Goal: Information Seeking & Learning: Check status

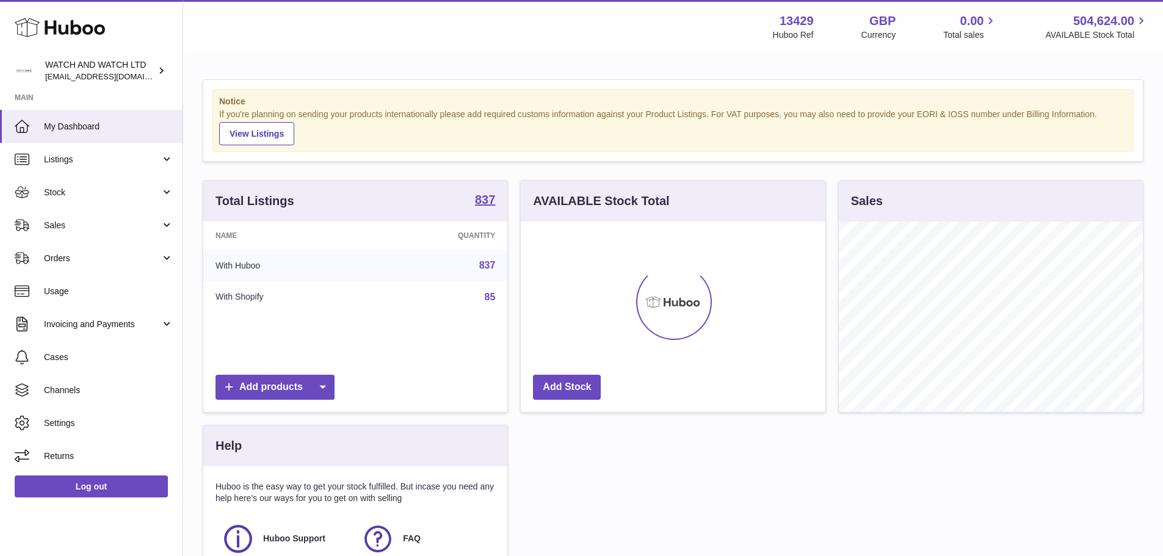
scroll to position [190, 305]
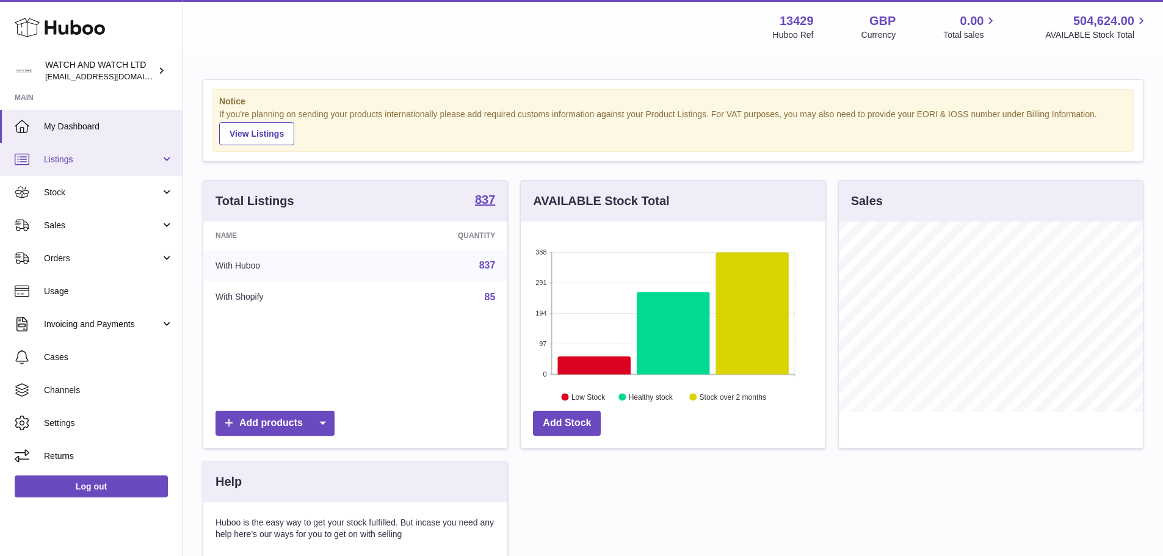
click at [118, 164] on span "Listings" at bounding box center [102, 160] width 117 height 12
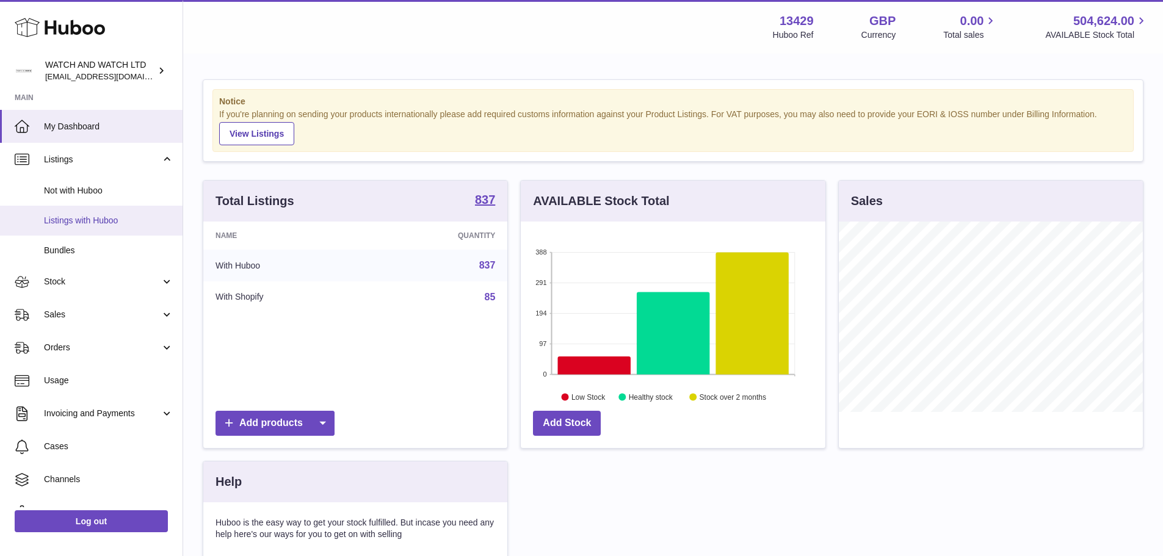
click at [147, 219] on span "Listings with Huboo" at bounding box center [108, 221] width 129 height 12
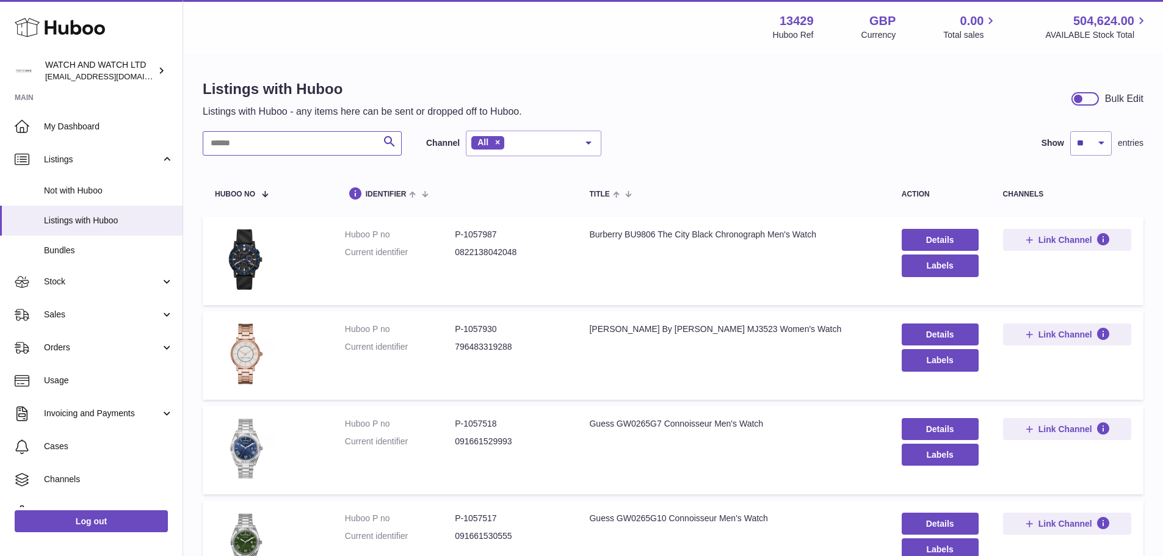
click at [314, 148] on input "text" at bounding box center [302, 143] width 199 height 24
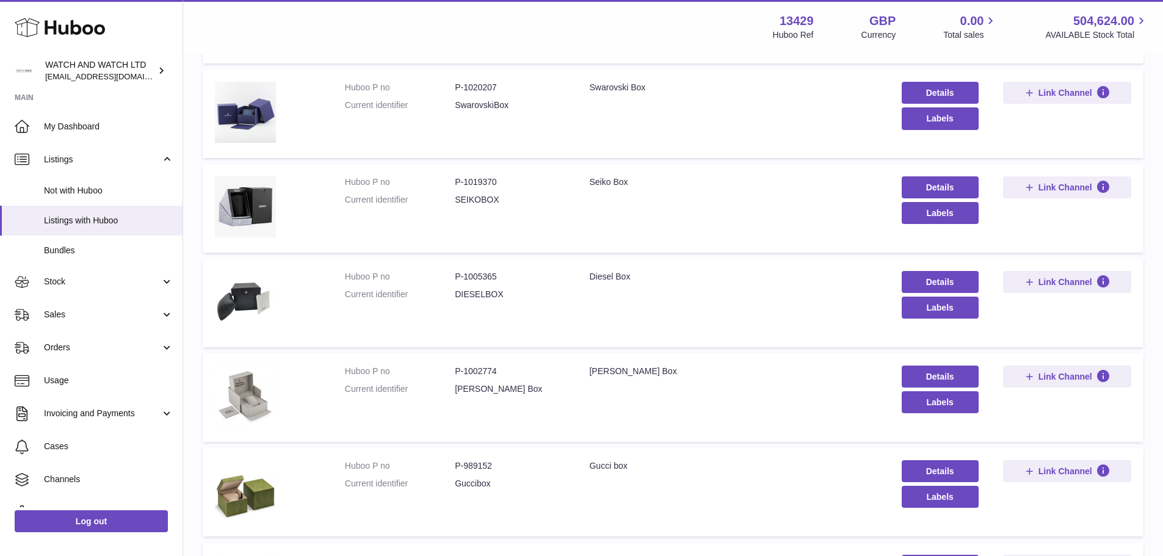
scroll to position [244, 0]
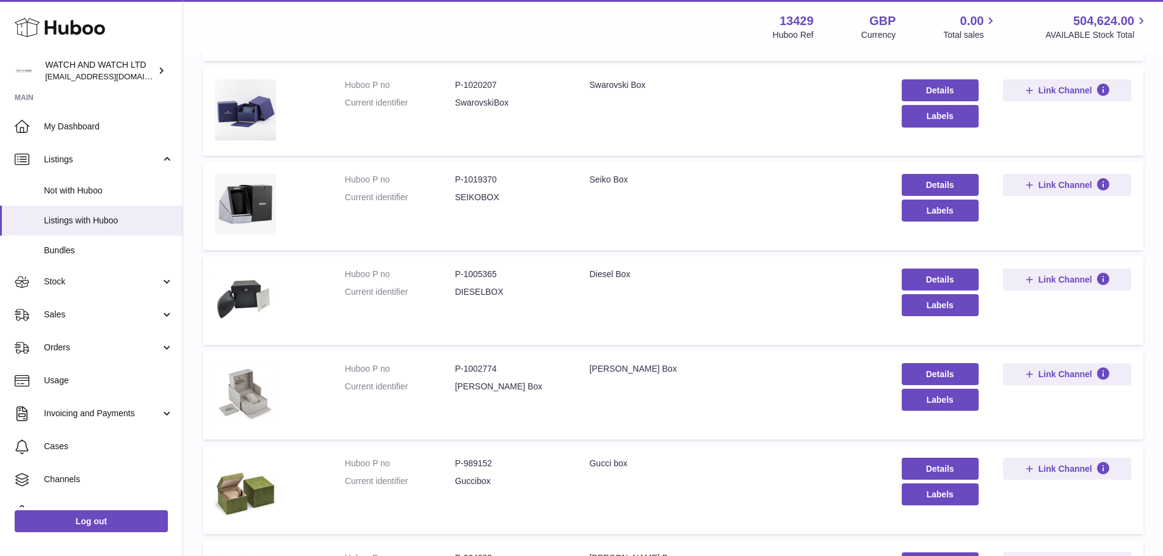
click at [487, 178] on dd "P-1019370" at bounding box center [510, 180] width 110 height 12
copy dd "1019370"
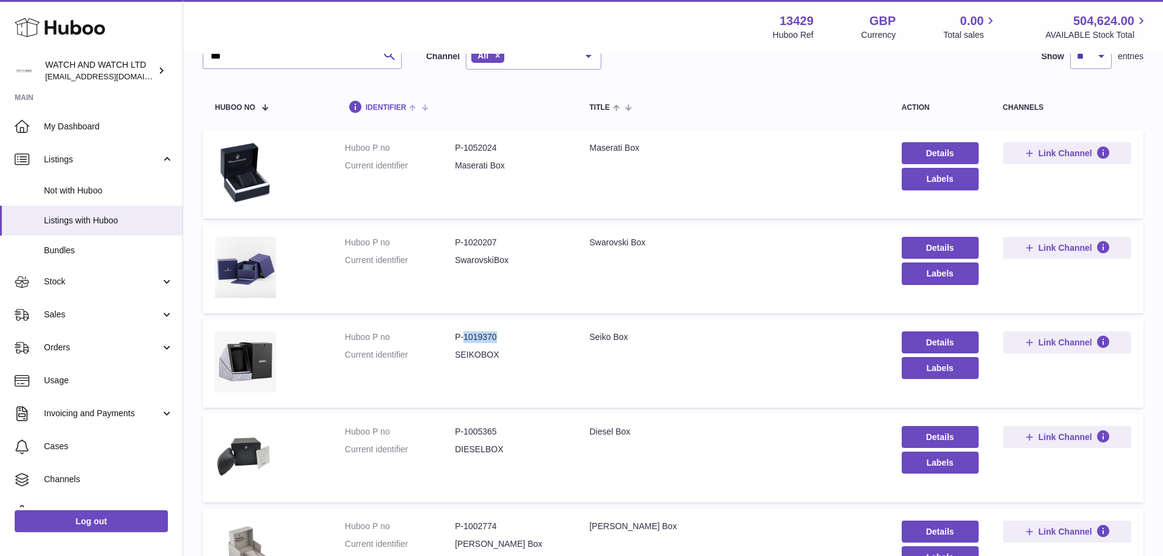
scroll to position [0, 0]
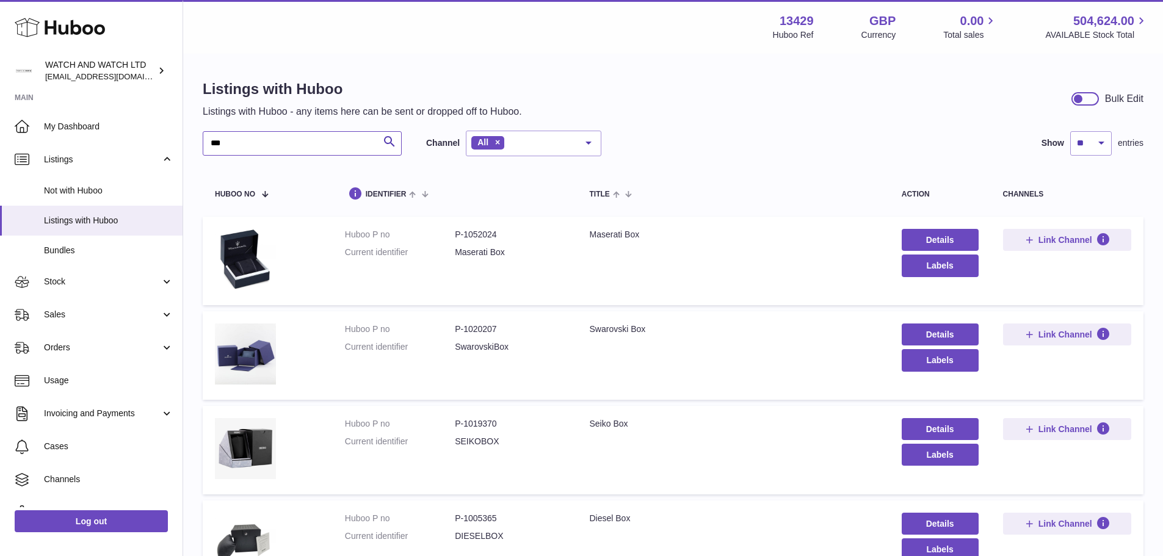
click at [338, 146] on input "***" at bounding box center [302, 143] width 199 height 24
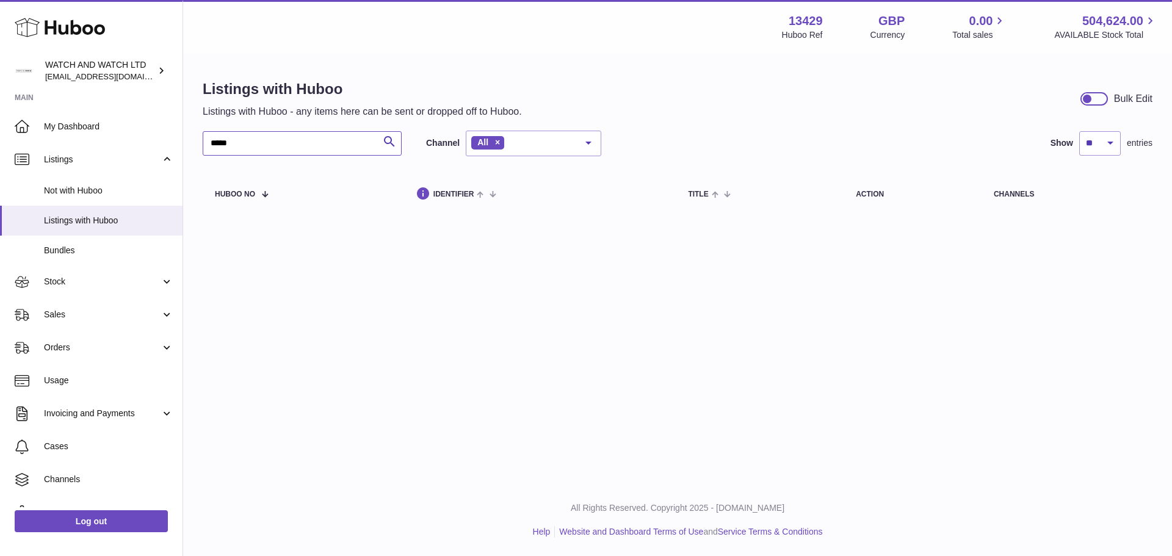
type input "*"
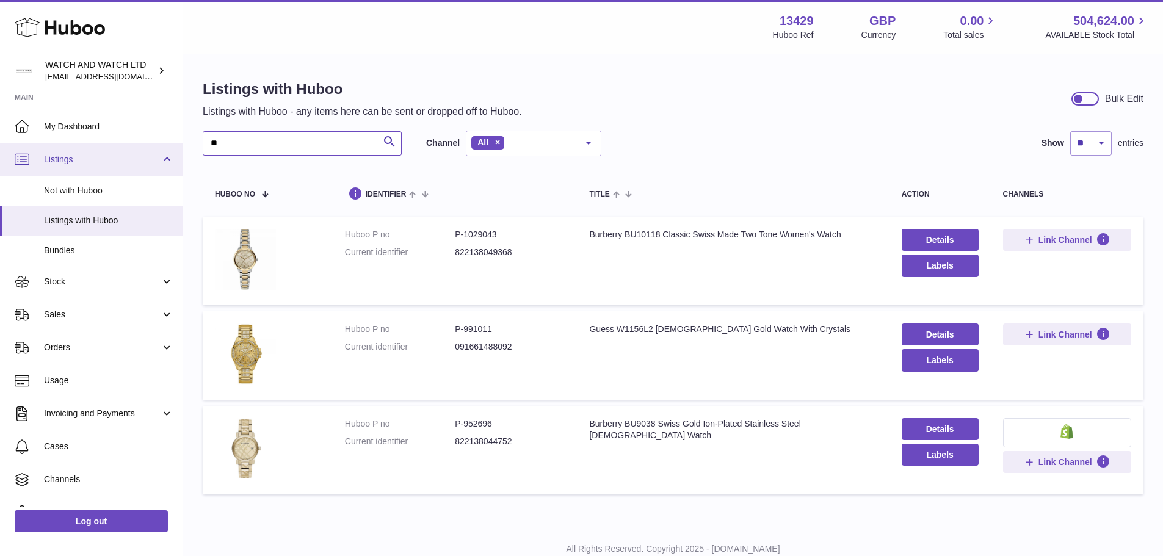
drag, startPoint x: 336, startPoint y: 148, endPoint x: 62, endPoint y: 150, distance: 273.4
click at [73, 151] on div "Huboo WATCH AND WATCH LTD internalAdmin-13429@internal.huboo.com Main My Dashbo…" at bounding box center [581, 298] width 1163 height 597
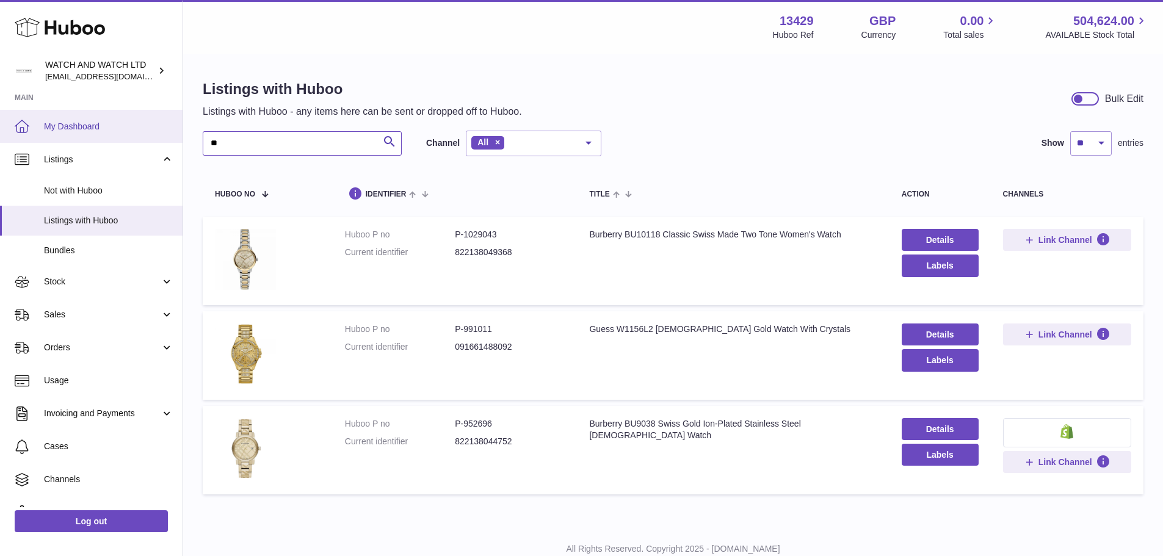
type input "*"
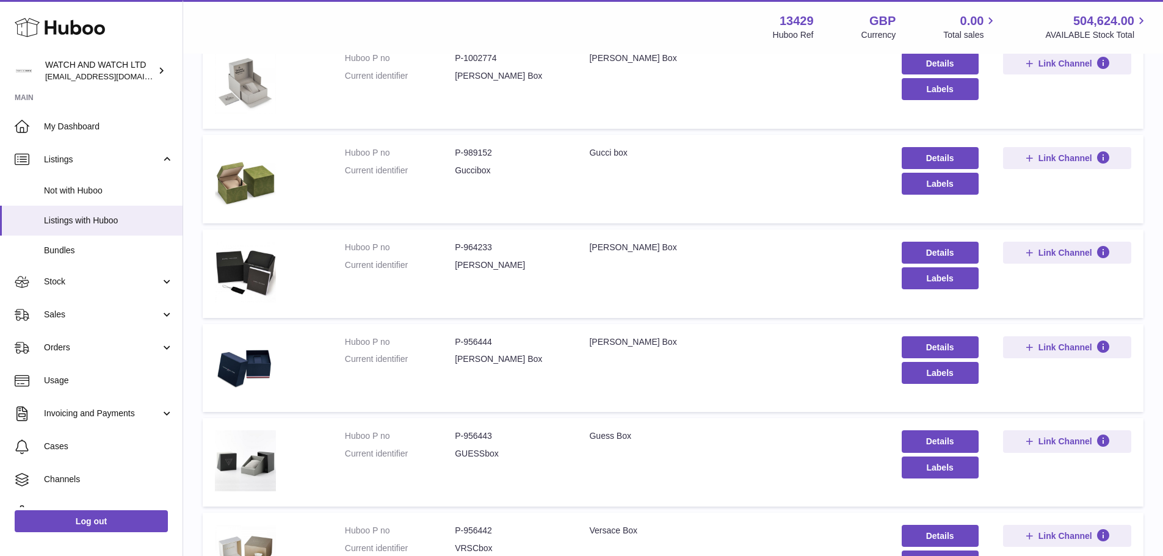
scroll to position [671, 0]
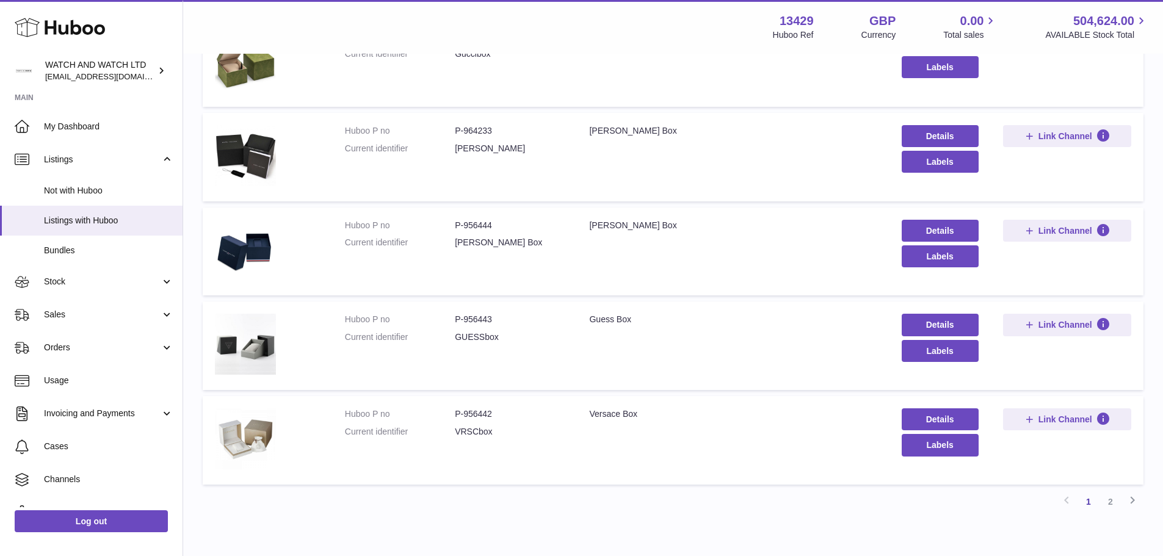
type input "***"
click at [473, 224] on dd "P-956444" at bounding box center [510, 226] width 110 height 12
copy dd "956444"
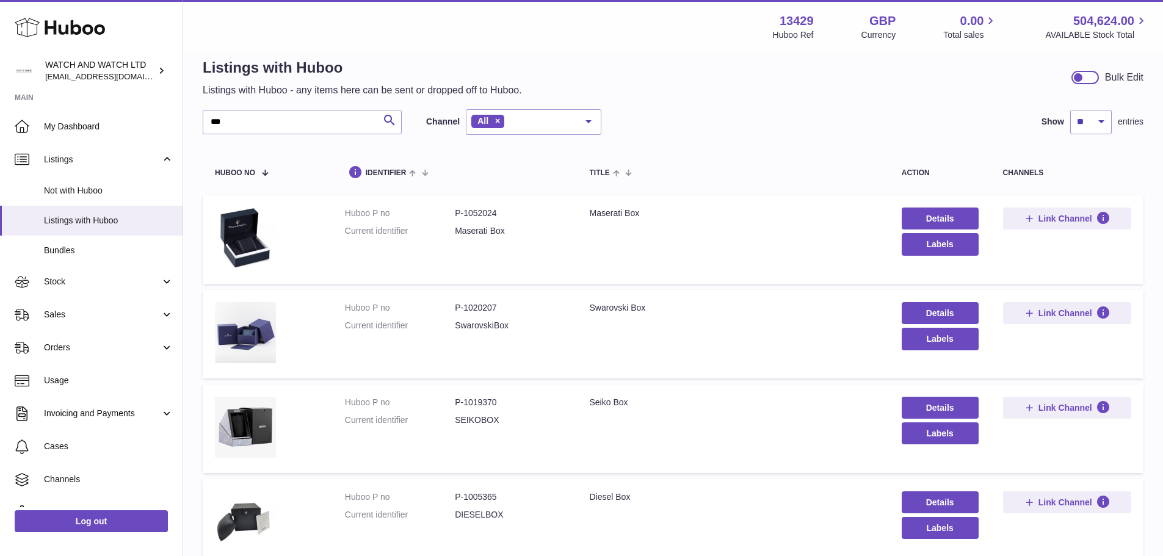
scroll to position [0, 0]
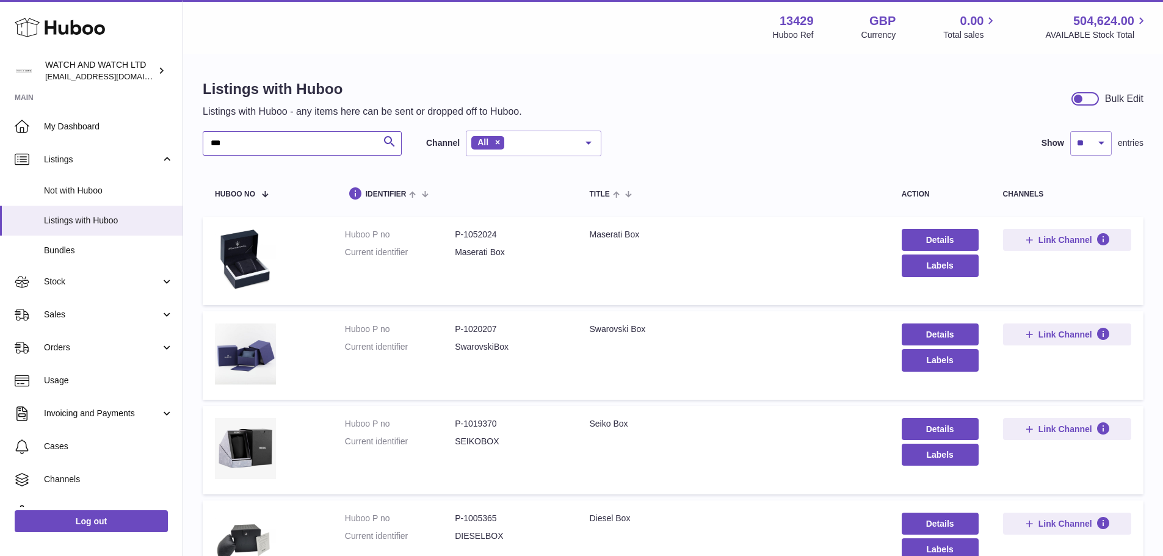
click at [293, 137] on input "***" at bounding box center [302, 143] width 199 height 24
click at [292, 137] on input "***" at bounding box center [302, 143] width 199 height 24
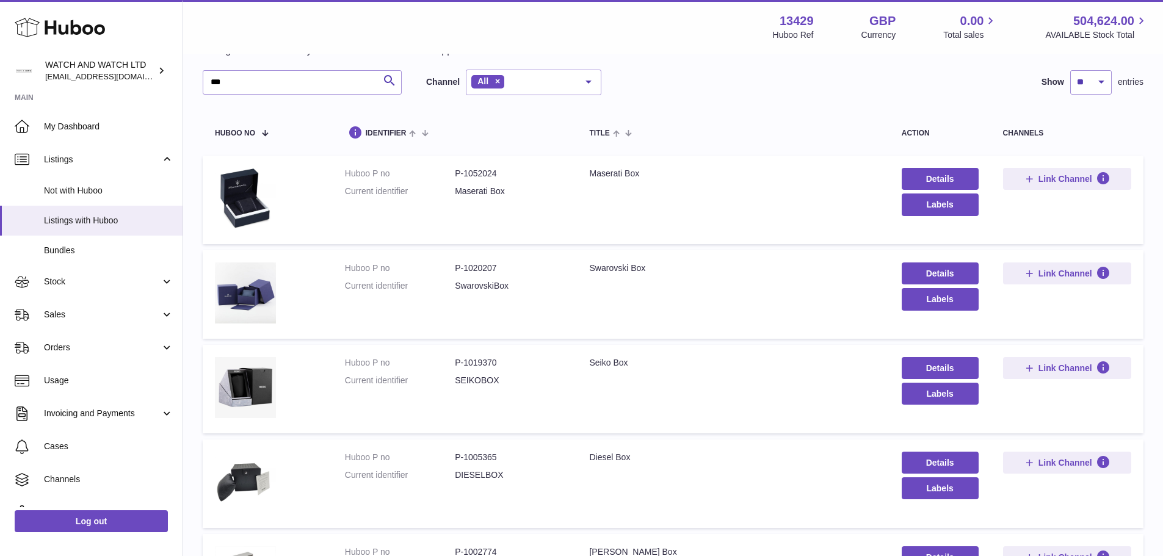
click at [471, 173] on dd "P-1052024" at bounding box center [510, 174] width 110 height 12
copy dd "1052024"
click at [246, 186] on img at bounding box center [245, 198] width 61 height 61
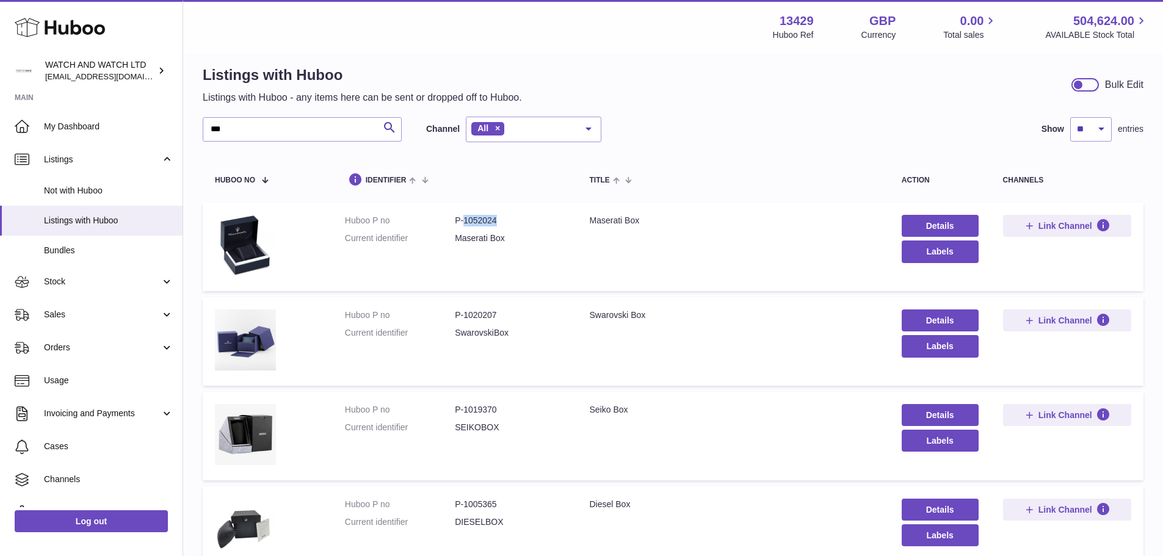
scroll to position [0, 0]
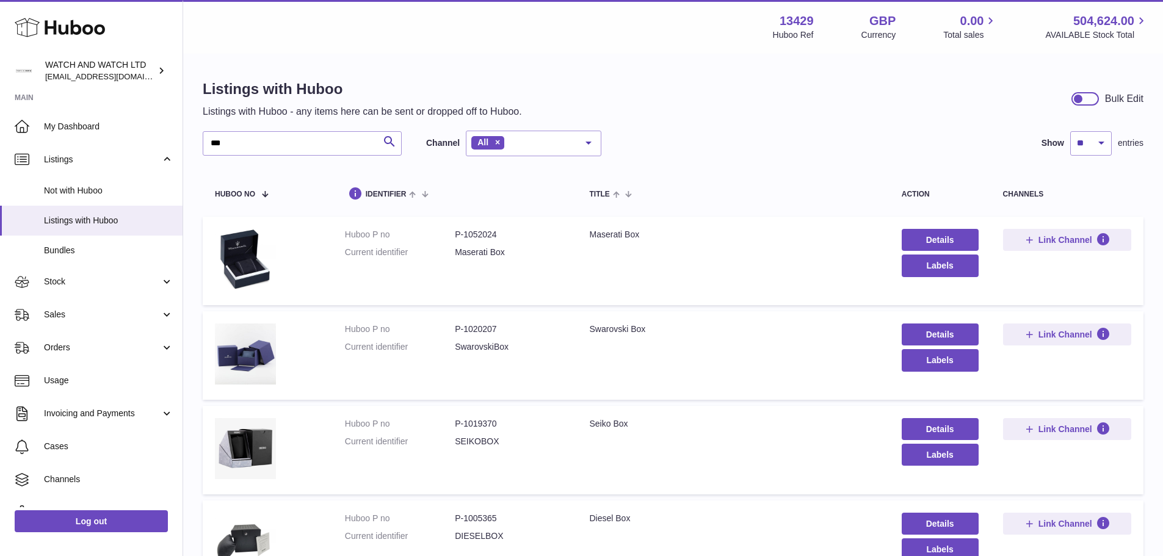
click at [323, 131] on div "*** Search Channel All All eBay Amazon Shopify Woocommerce Etsy No elements fou…" at bounding box center [402, 144] width 399 height 26
click at [321, 142] on input "***" at bounding box center [302, 143] width 199 height 24
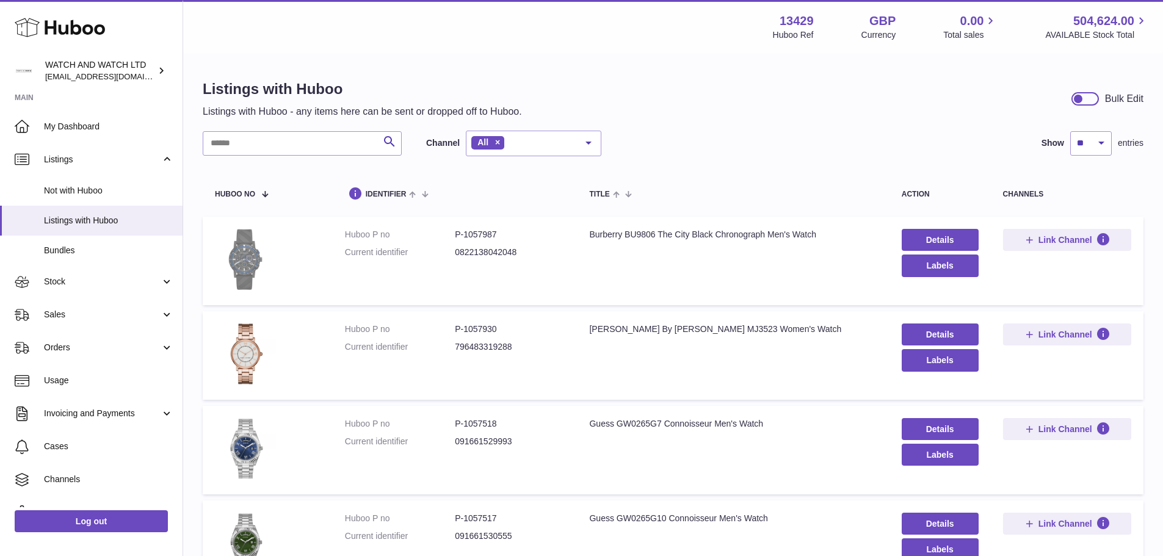
click at [253, 244] on img at bounding box center [245, 259] width 61 height 61
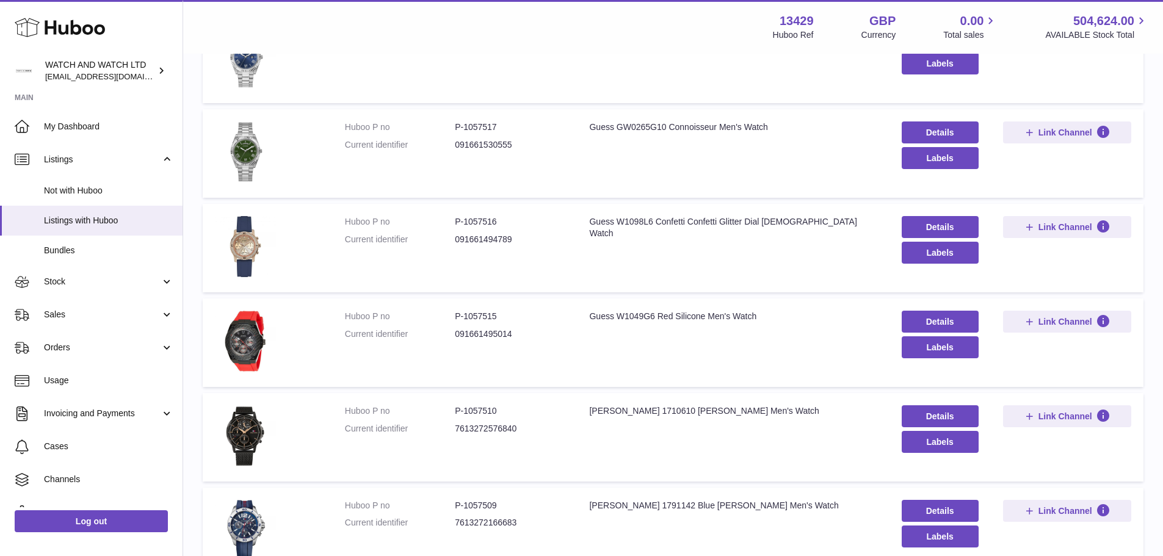
scroll to position [427, 0]
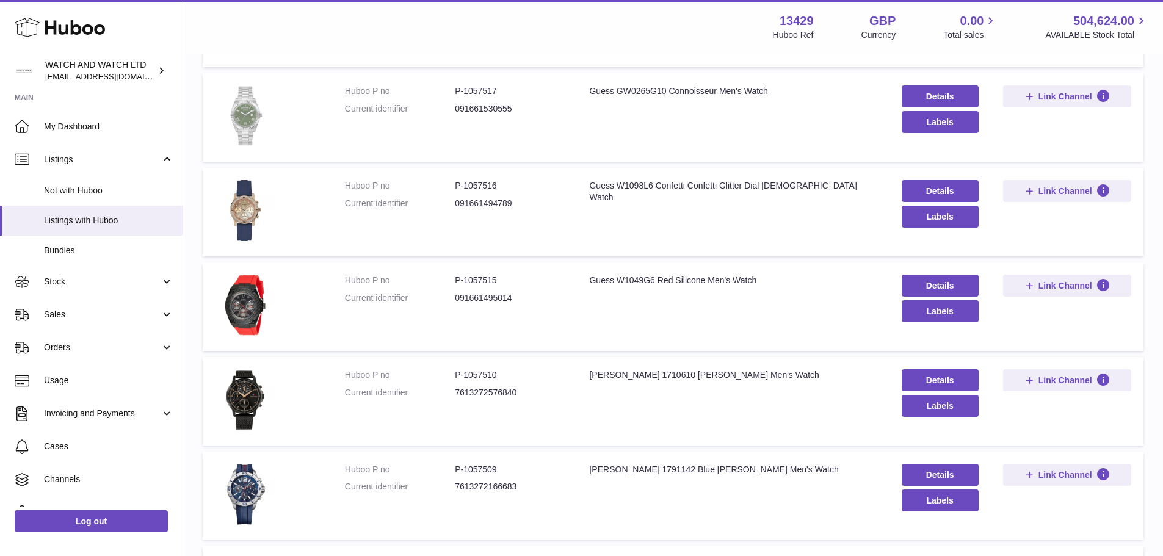
click at [258, 132] on img at bounding box center [245, 115] width 61 height 61
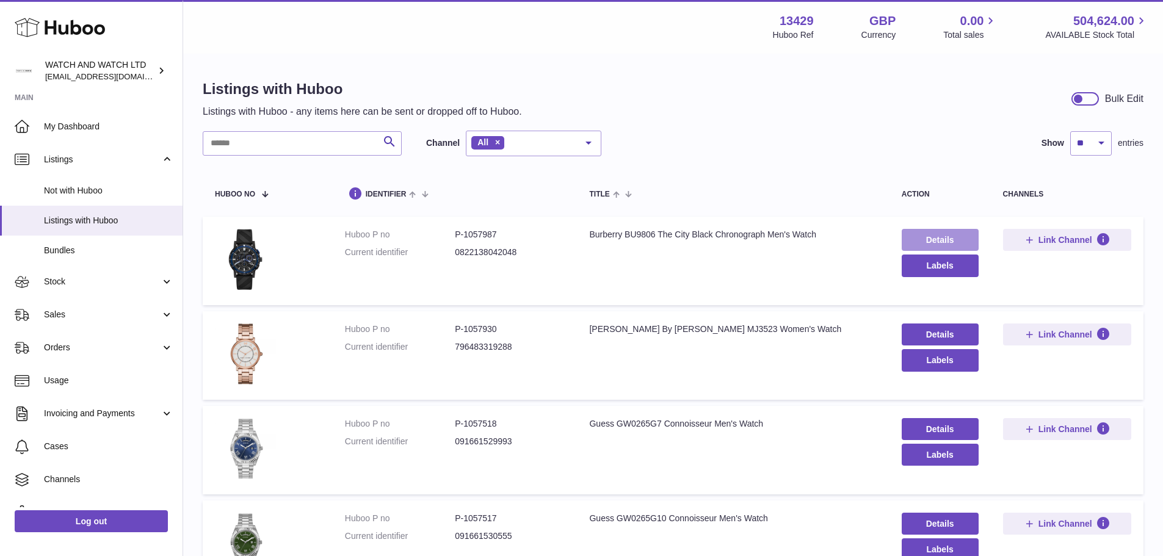
click at [911, 234] on link "Details" at bounding box center [939, 240] width 77 height 22
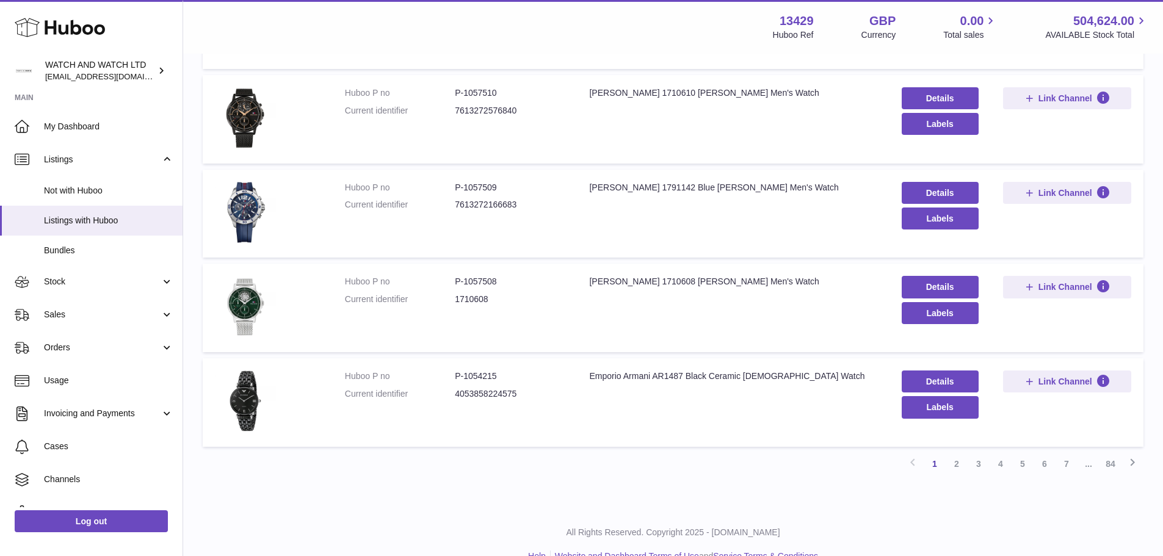
scroll to position [732, 0]
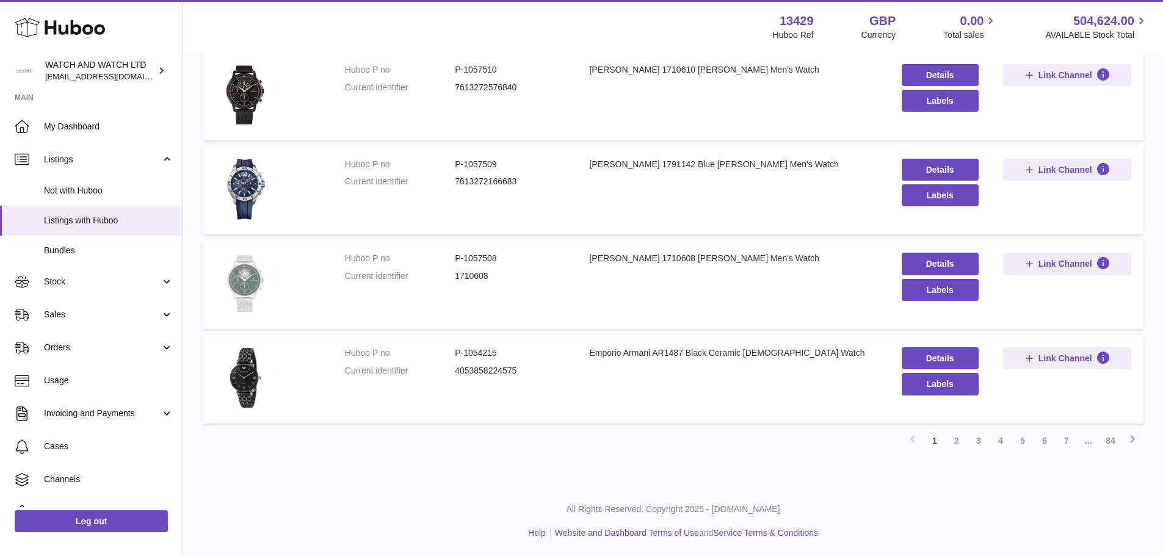
click at [241, 280] on img at bounding box center [245, 283] width 61 height 61
click at [952, 442] on link "2" at bounding box center [956, 441] width 22 height 22
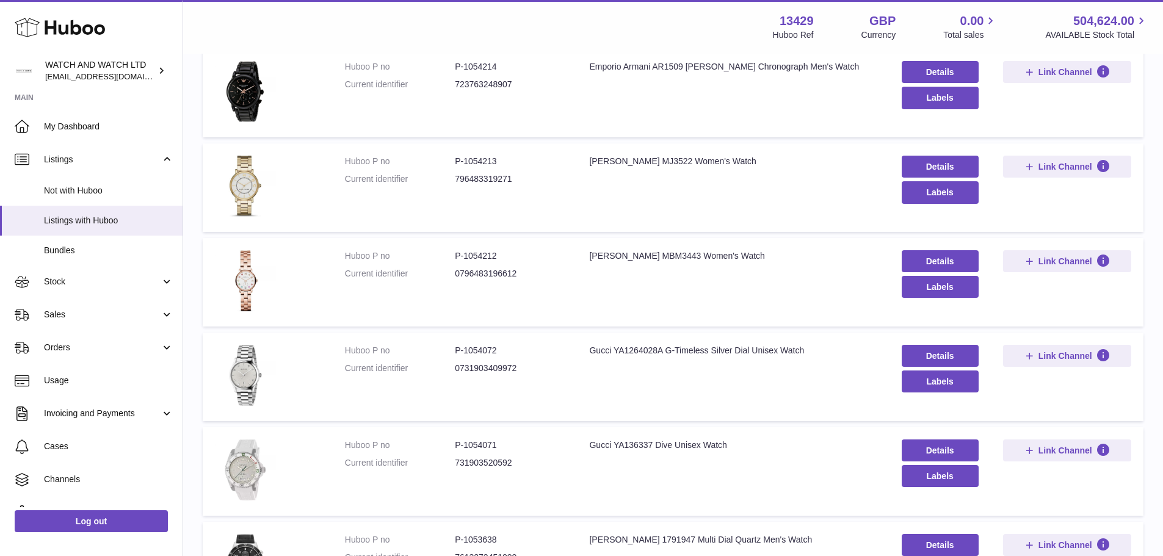
scroll to position [55, 0]
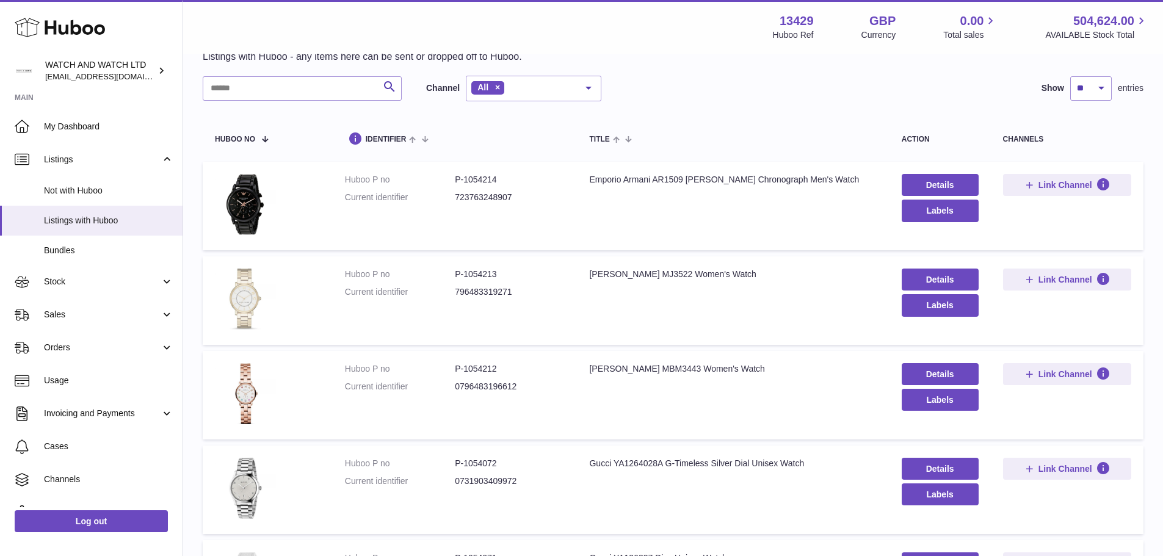
click at [245, 291] on img at bounding box center [245, 299] width 61 height 61
click at [367, 94] on input "text" at bounding box center [302, 88] width 199 height 24
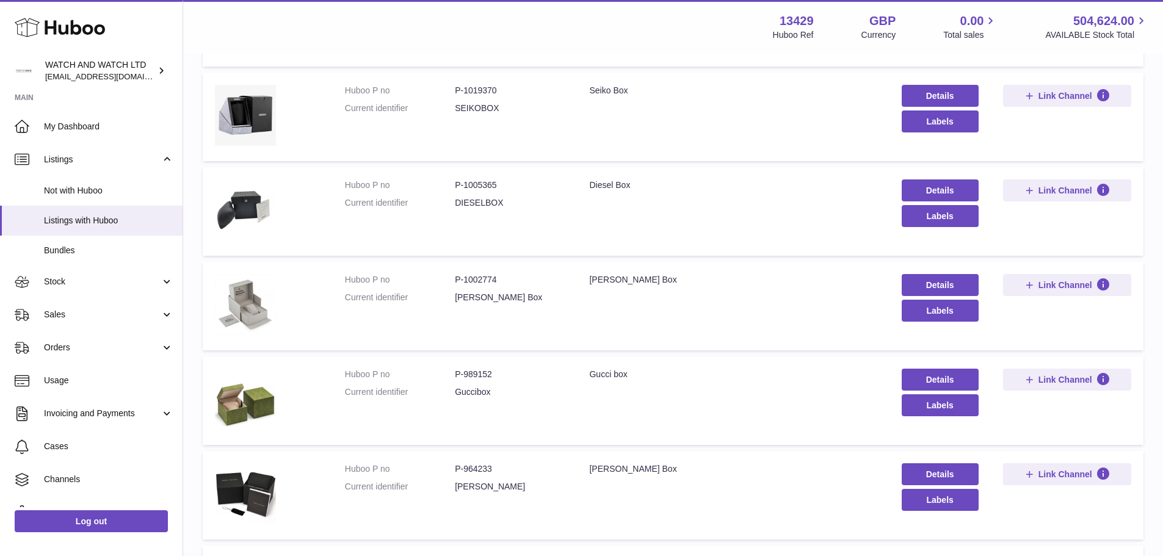
scroll to position [366, 0]
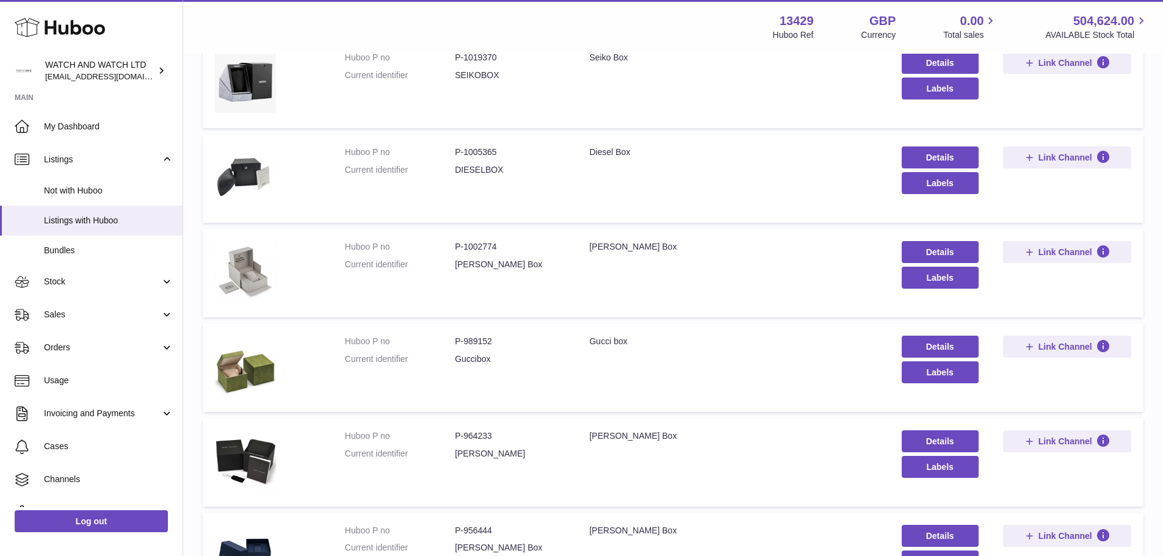
type input "***"
click at [479, 152] on dd "P-1005365" at bounding box center [510, 152] width 110 height 12
copy dd "1005365"
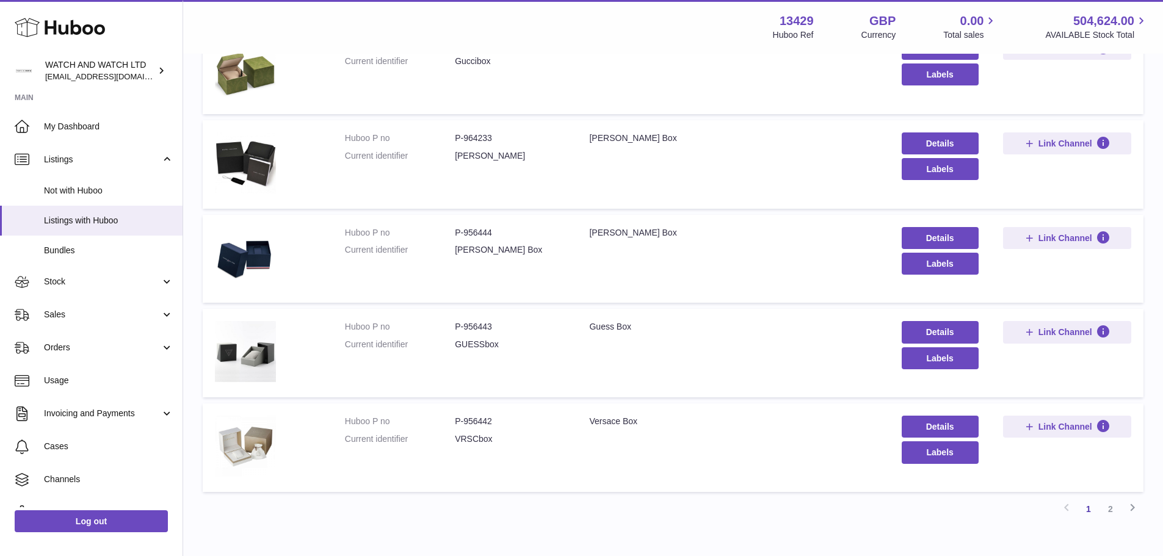
scroll to position [734, 0]
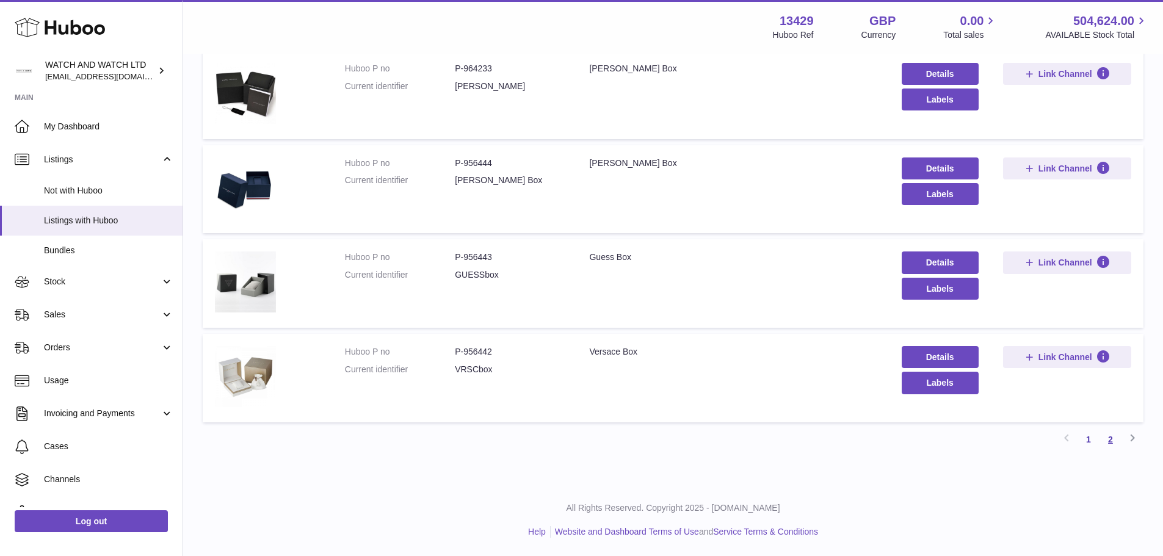
click at [1117, 441] on link "2" at bounding box center [1110, 439] width 22 height 22
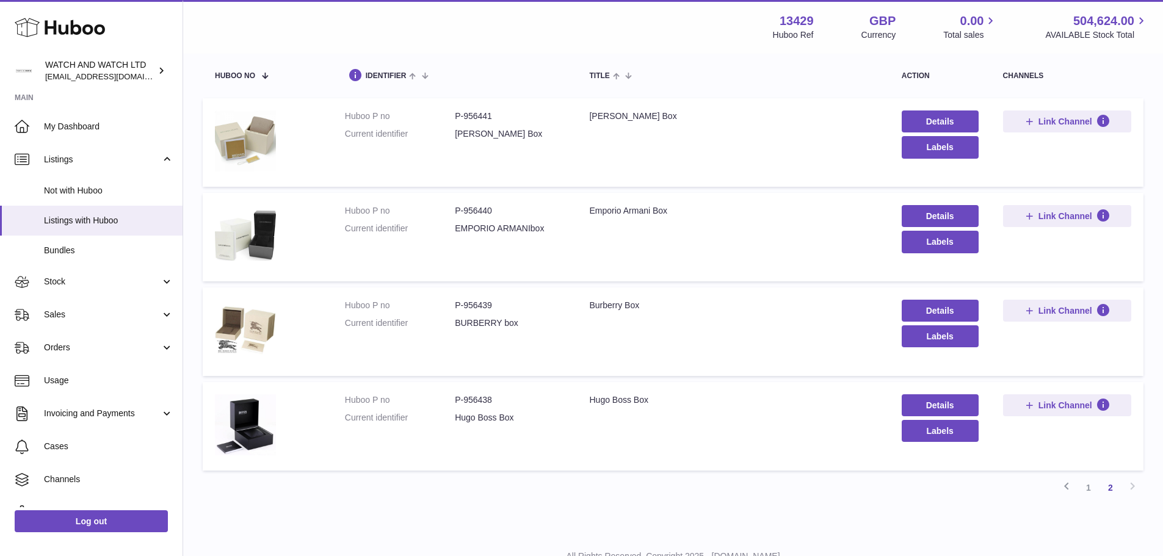
scroll to position [45, 0]
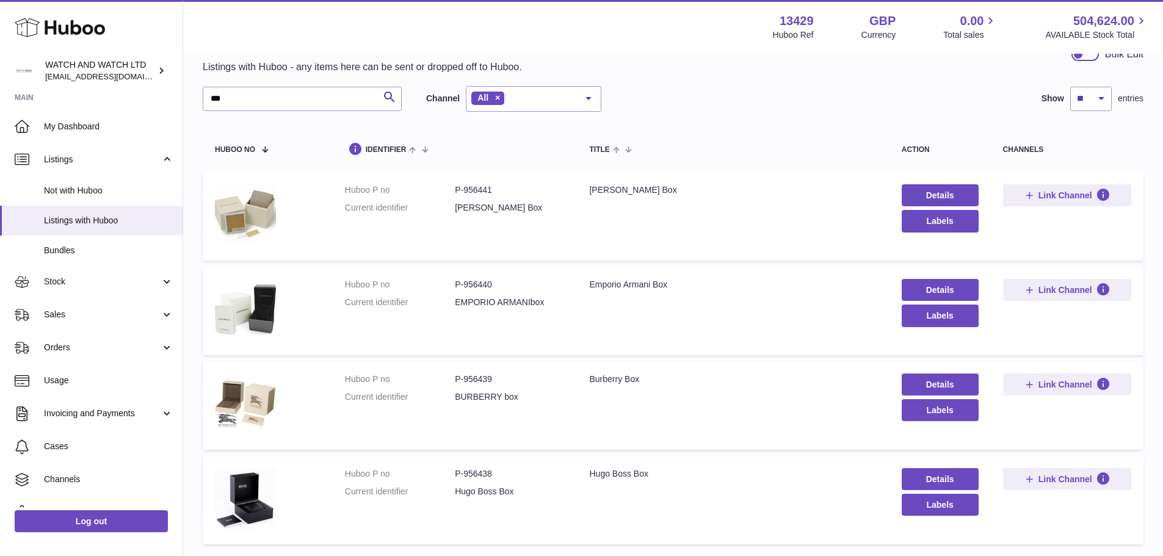
click at [475, 191] on dd "P-956441" at bounding box center [510, 190] width 110 height 12
copy dd "956441"
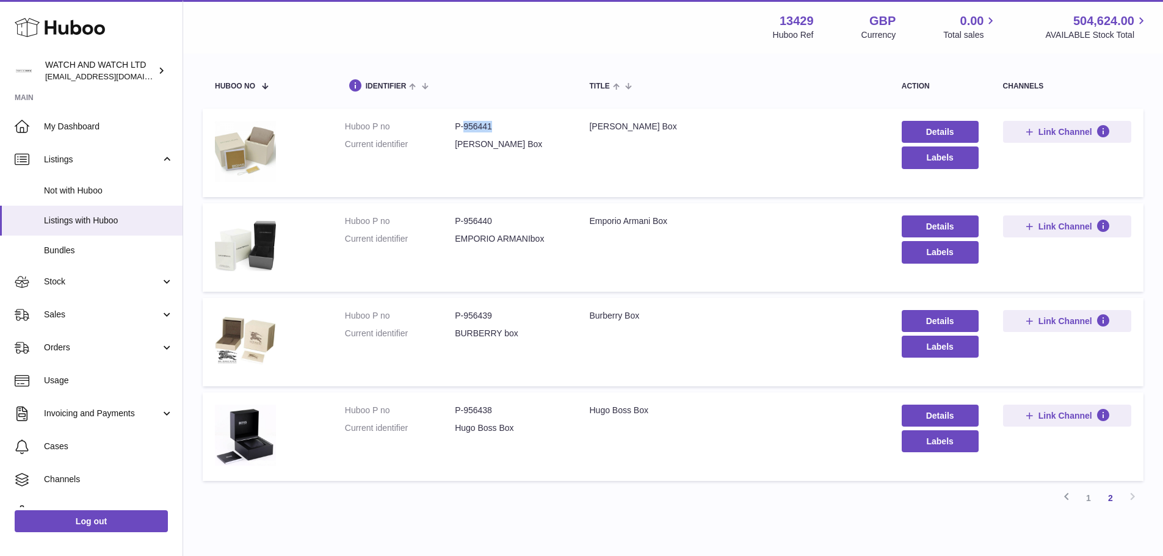
scroll to position [167, 0]
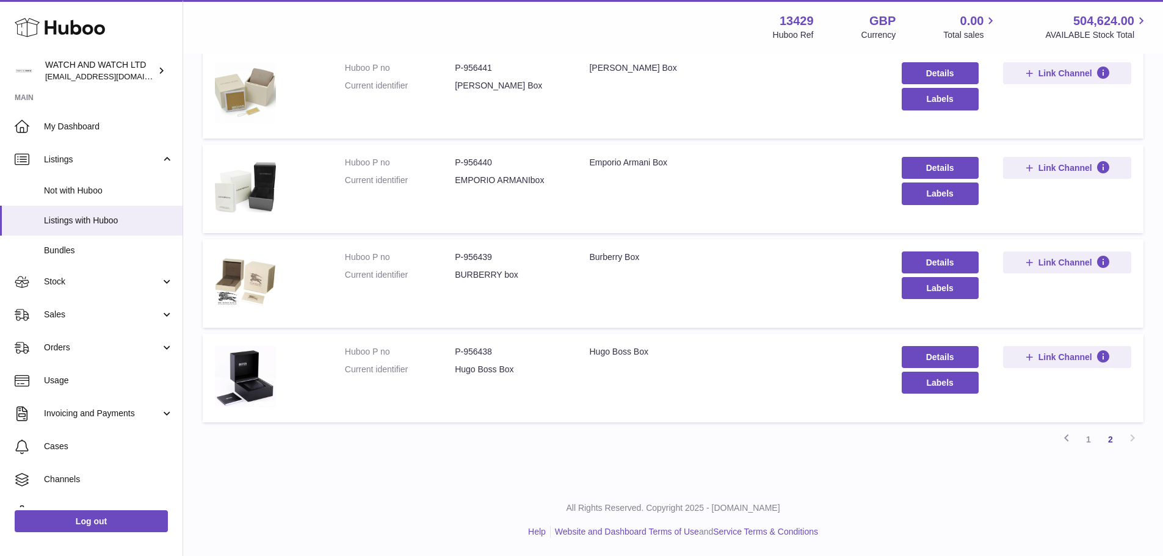
click at [479, 162] on dd "P-956440" at bounding box center [510, 163] width 110 height 12
copy dd "956440"
click at [1092, 442] on link "1" at bounding box center [1088, 439] width 22 height 22
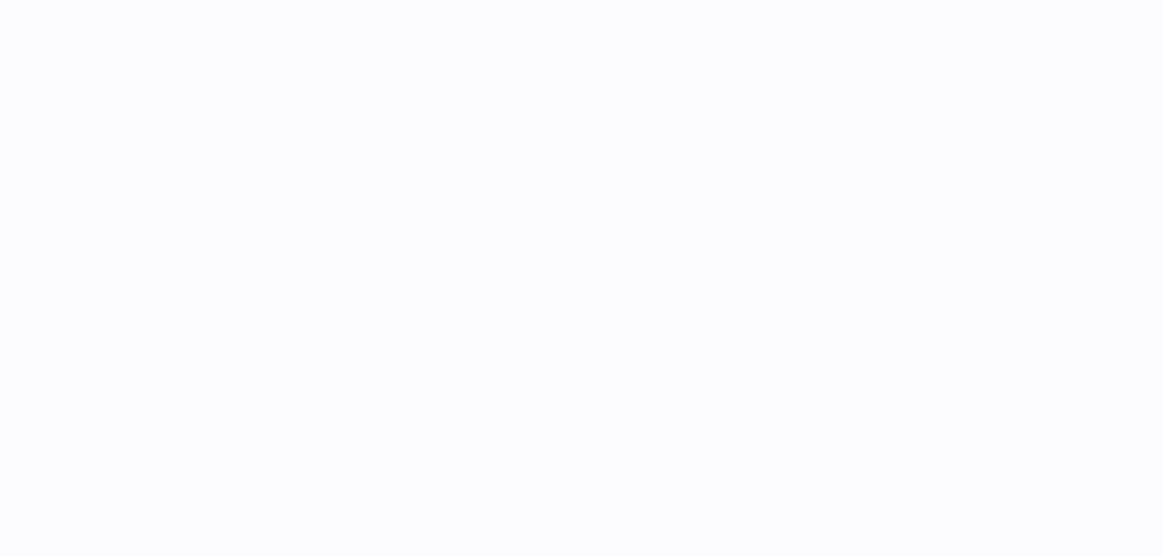
select select
select select "****"
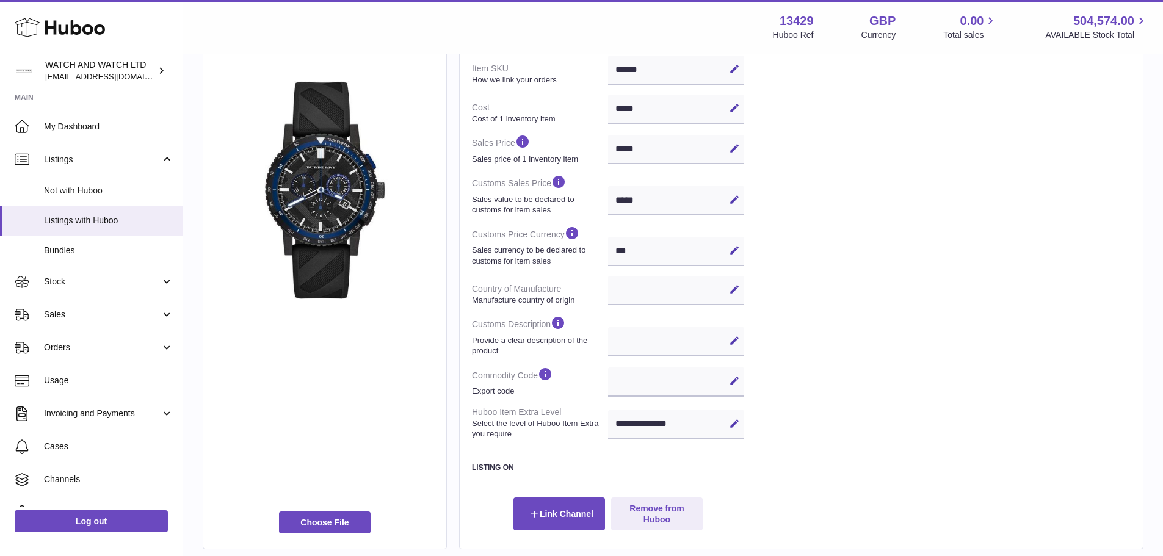
scroll to position [159, 0]
